Goal: Find specific page/section: Find specific page/section

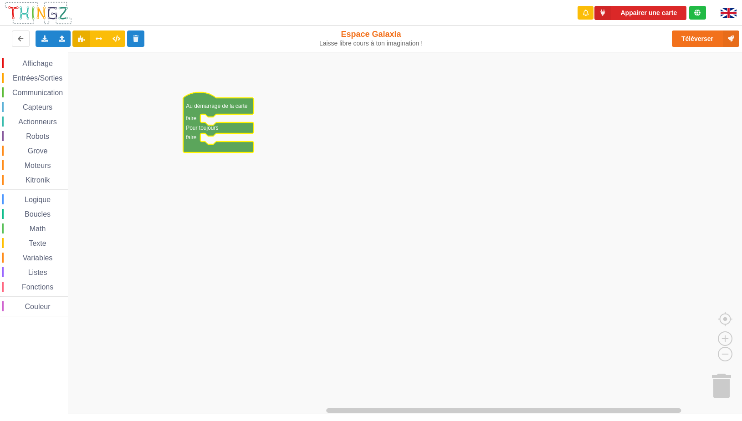
click at [35, 64] on span "Affichage" at bounding box center [37, 64] width 33 height 8
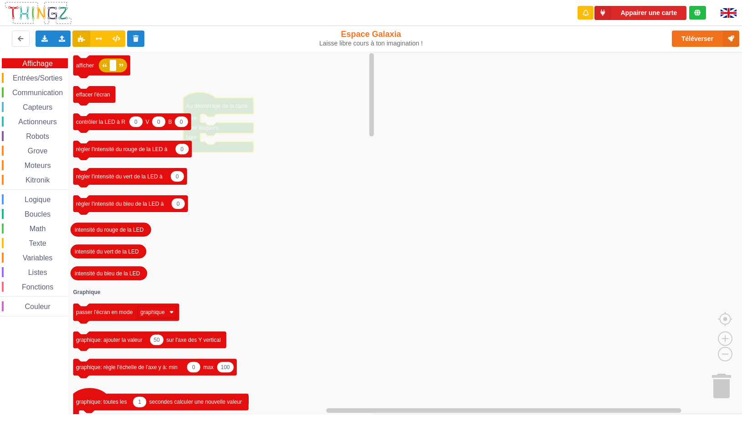
click at [33, 80] on span "Entrées/Sorties" at bounding box center [37, 78] width 52 height 8
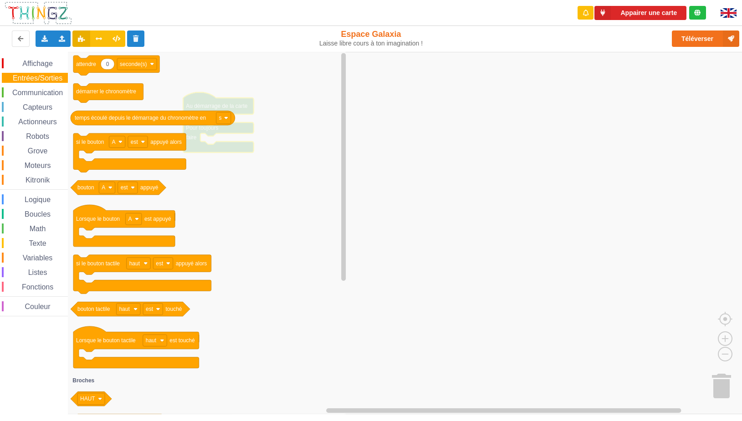
click at [36, 92] on span "Communication" at bounding box center [37, 93] width 53 height 8
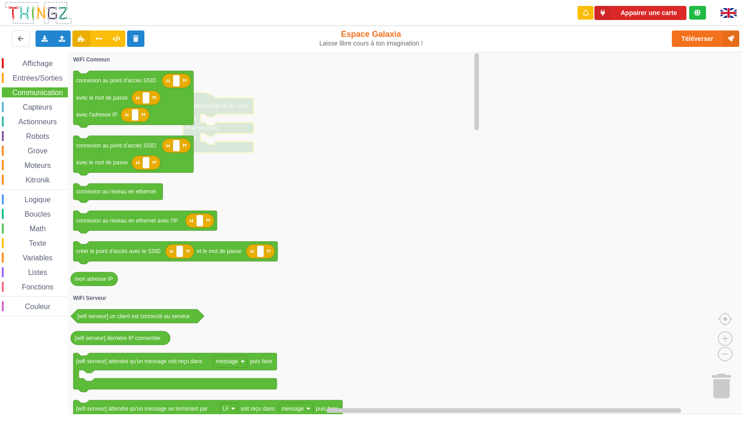
click at [43, 105] on span "Capteurs" at bounding box center [37, 107] width 32 height 8
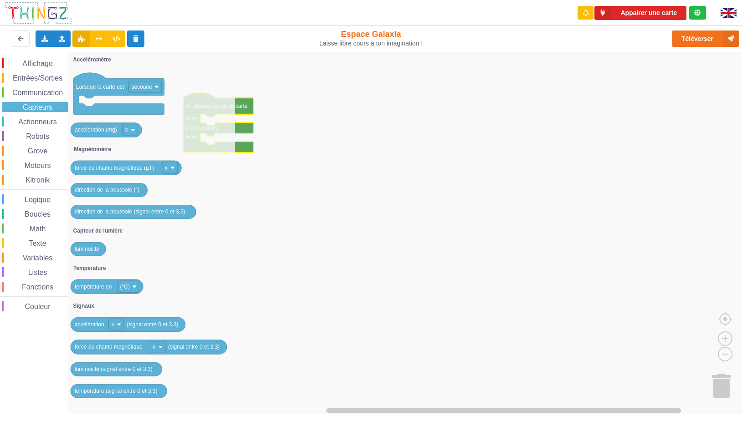
click at [37, 180] on span "Kitronik" at bounding box center [37, 180] width 27 height 8
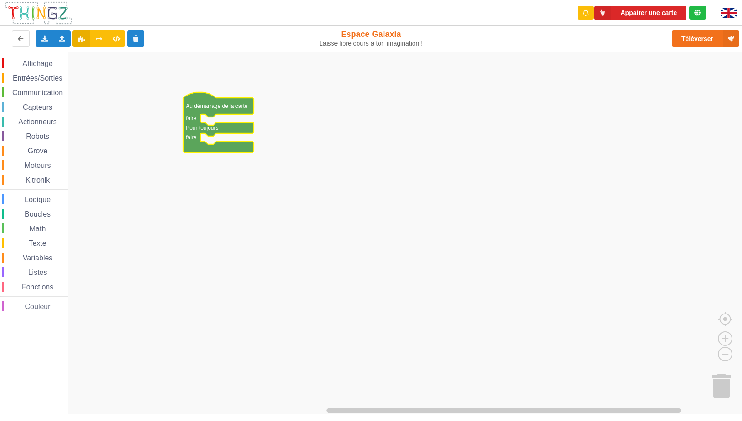
click at [334, 222] on rect "Espace de travail de Blocky" at bounding box center [374, 233] width 748 height 363
